Goal: Task Accomplishment & Management: Use online tool/utility

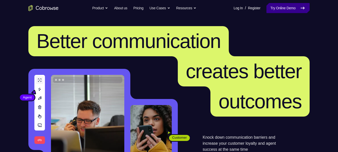
click at [285, 7] on link "Try Online Demo" at bounding box center [287, 8] width 43 height 10
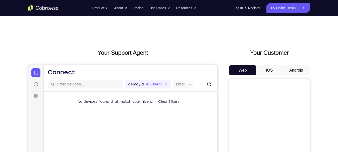
click at [293, 69] on button "Android" at bounding box center [296, 70] width 27 height 10
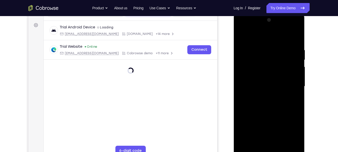
click at [270, 152] on div at bounding box center [268, 86] width 63 height 141
click at [288, 130] on div at bounding box center [268, 86] width 63 height 141
click at [252, 28] on div at bounding box center [268, 86] width 63 height 141
click at [248, 72] on div at bounding box center [268, 86] width 63 height 141
click at [272, 86] on div at bounding box center [268, 86] width 63 height 141
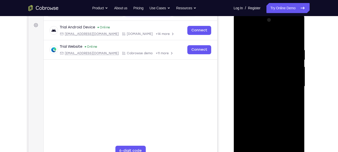
click at [272, 91] on div at bounding box center [268, 86] width 63 height 141
click at [290, 38] on div at bounding box center [268, 86] width 63 height 141
click at [278, 112] on div at bounding box center [268, 86] width 63 height 141
click at [272, 75] on div at bounding box center [268, 86] width 63 height 141
click at [277, 144] on div at bounding box center [268, 86] width 63 height 141
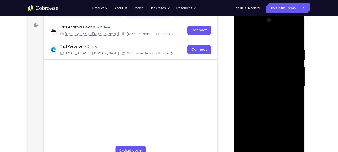
click at [254, 78] on div at bounding box center [268, 86] width 63 height 141
click at [264, 96] on div at bounding box center [268, 86] width 63 height 141
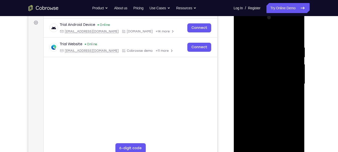
scroll to position [74, 0]
click at [244, 45] on div at bounding box center [268, 83] width 63 height 141
